Goal: Transaction & Acquisition: Purchase product/service

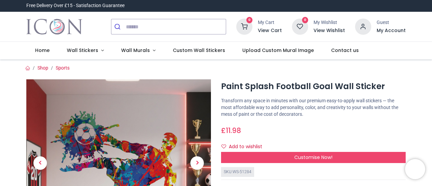
click at [41, 55] on link "Home" at bounding box center [42, 51] width 32 height 18
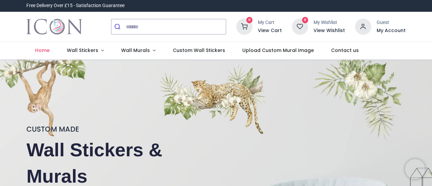
click at [150, 51] on link "Wall Murals" at bounding box center [138, 51] width 52 height 18
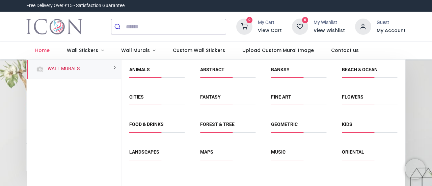
scroll to position [86, 0]
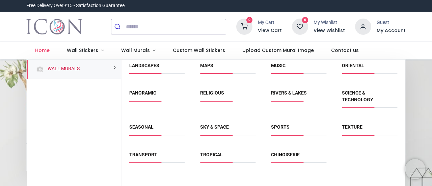
click at [209, 127] on link "Sky & Space" at bounding box center [214, 126] width 29 height 5
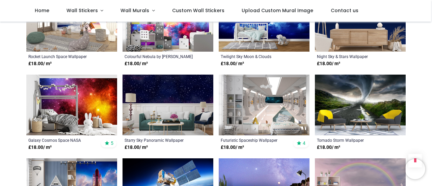
scroll to position [478, 0]
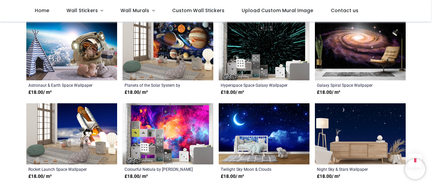
click at [372, 120] on img at bounding box center [360, 133] width 91 height 61
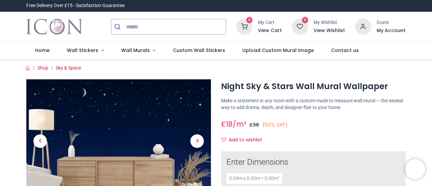
click at [195, 140] on span "Next" at bounding box center [198, 141] width 14 height 14
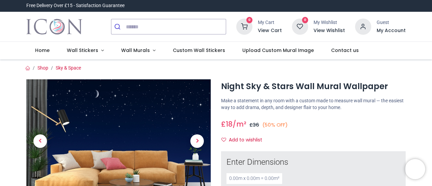
click at [144, 132] on div at bounding box center [118, 156] width 185 height 155
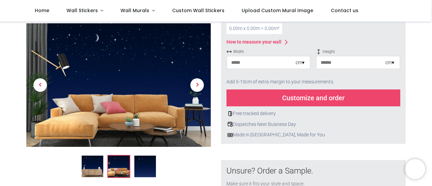
click at [138, 178] on li at bounding box center [145, 166] width 23 height 23
